Goal: Information Seeking & Learning: Learn about a topic

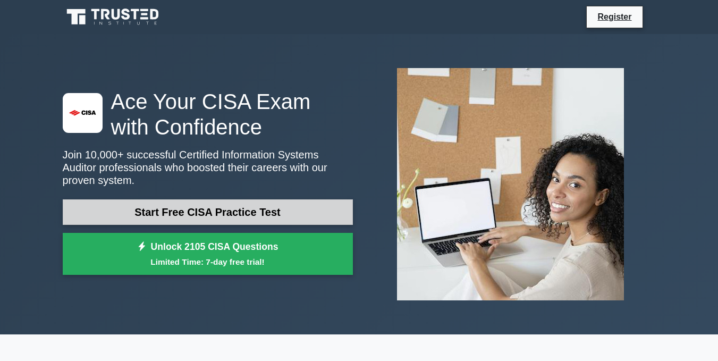
click at [188, 209] on link "Start Free CISA Practice Test" at bounding box center [208, 211] width 290 height 25
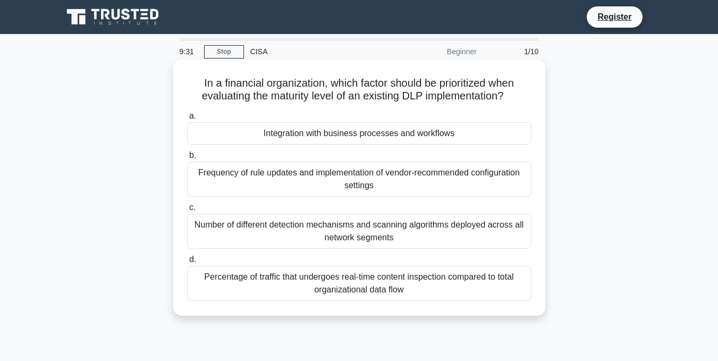
click at [323, 132] on div "Integration with business processes and workflows" at bounding box center [359, 133] width 344 height 22
click at [187, 120] on input "a. Integration with business processes and workflows" at bounding box center [187, 116] width 0 height 7
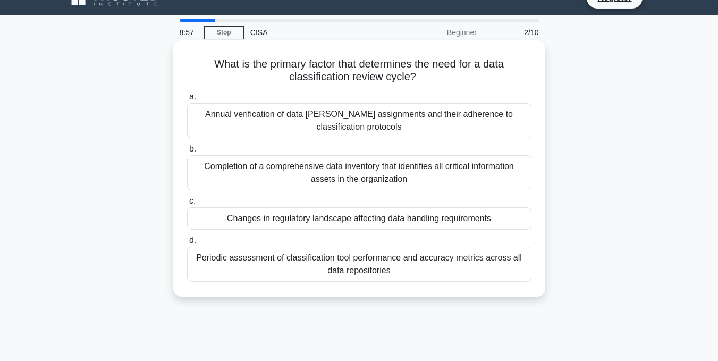
scroll to position [21, 0]
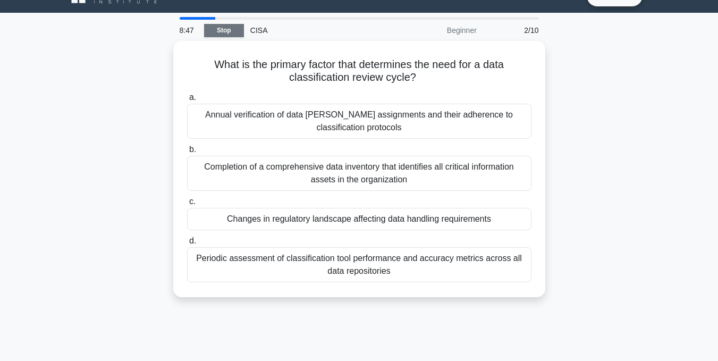
click at [216, 35] on link "Stop" at bounding box center [224, 30] width 40 height 13
